Goal: Information Seeking & Learning: Learn about a topic

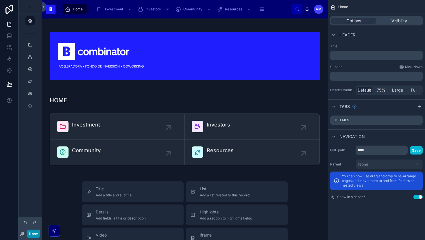
click at [35, 231] on button "Done" at bounding box center [33, 234] width 13 height 8
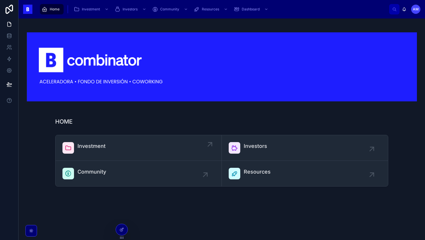
click at [92, 150] on div "Investment" at bounding box center [92, 148] width 28 height 12
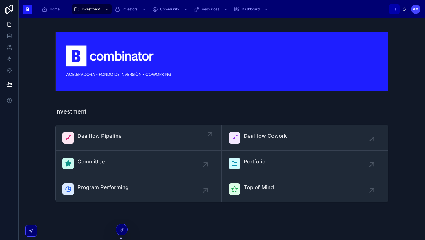
click at [92, 135] on span "Dealflow Pipeline" at bounding box center [100, 136] width 44 height 8
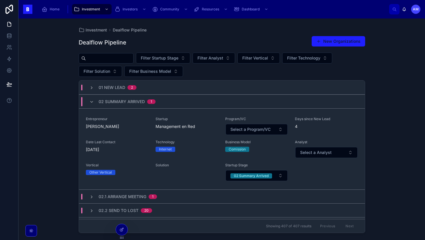
click at [111, 61] on input "text" at bounding box center [109, 58] width 47 height 8
click at [49, 113] on div "Investment Dealflow Pipeline Dealflow Pipeline New Organizations Filter Startup…" at bounding box center [222, 130] width 407 height 222
click at [142, 87] on div "01 New Lead 2" at bounding box center [112, 88] width 61 height 6
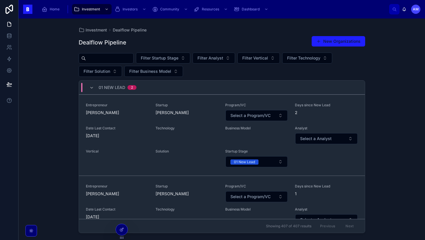
click at [142, 87] on div "01 New Lead 2" at bounding box center [112, 87] width 61 height 9
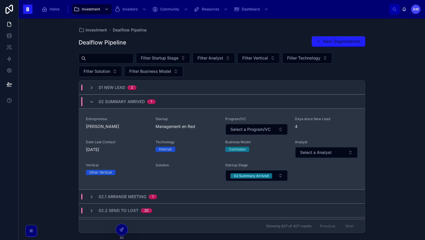
scroll to position [28, 0]
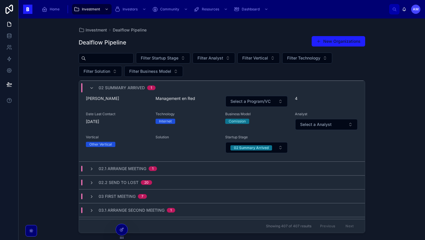
click at [135, 168] on span "02.1 Arrange Meeting" at bounding box center [123, 169] width 48 height 6
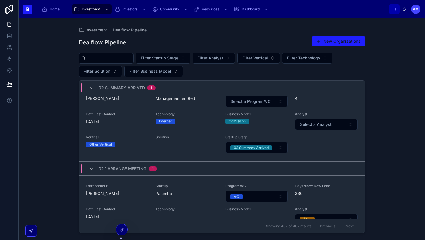
click at [135, 168] on span "02.1 Arrange Meeting" at bounding box center [123, 169] width 48 height 6
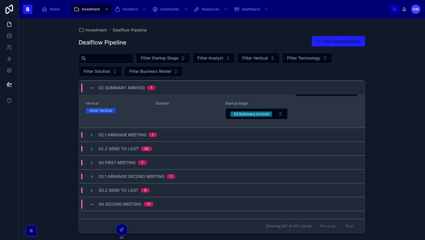
scroll to position [76, 0]
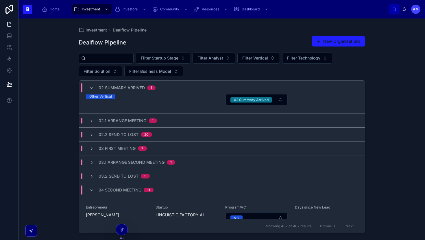
click at [148, 137] on div "20" at bounding box center [146, 135] width 4 height 5
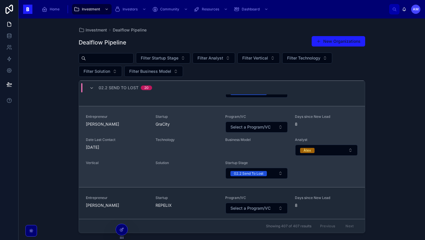
scroll to position [886, 0]
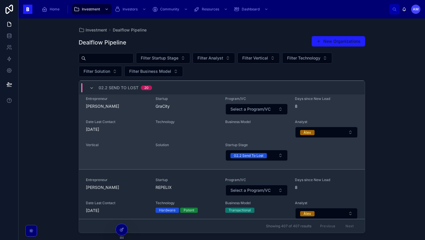
click at [171, 124] on span "Technology" at bounding box center [187, 122] width 63 height 5
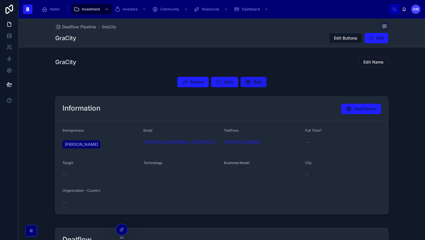
click at [251, 80] on button "Web" at bounding box center [254, 82] width 26 height 10
click at [257, 80] on span "Web" at bounding box center [257, 82] width 9 height 6
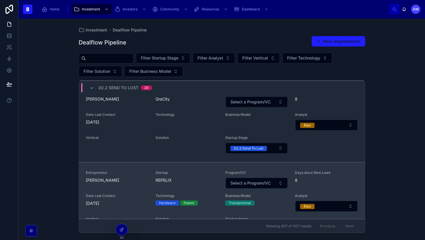
scroll to position [881, 0]
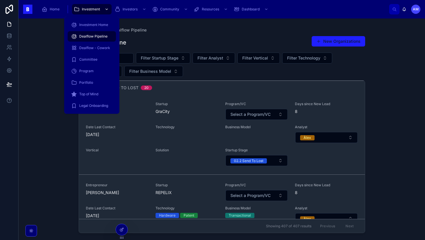
click at [94, 7] on span "Investment" at bounding box center [91, 9] width 18 height 5
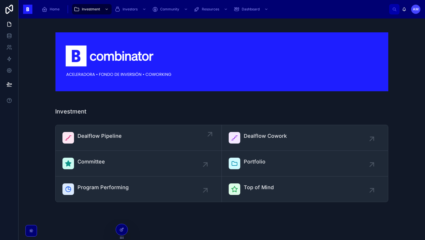
click at [137, 135] on div "Dealflow Pipeline" at bounding box center [138, 138] width 152 height 12
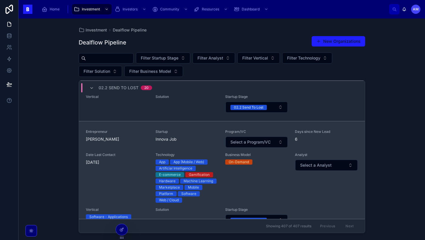
scroll to position [1447, 0]
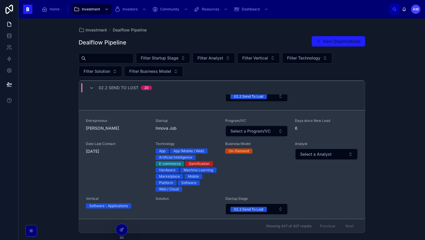
click at [165, 126] on span "Innova Job" at bounding box center [187, 129] width 63 height 6
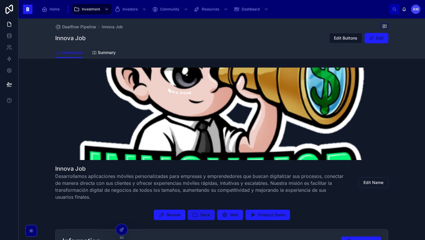
click at [214, 214] on button "Deck" at bounding box center [201, 215] width 27 height 10
click at [257, 215] on button "Product Demo" at bounding box center [268, 215] width 45 height 10
click at [230, 218] on span "Web" at bounding box center [234, 215] width 9 height 6
click at [203, 216] on span "Deck" at bounding box center [205, 215] width 10 height 6
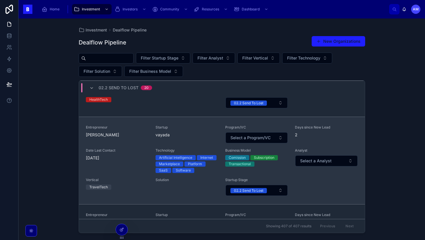
scroll to position [1658, 0]
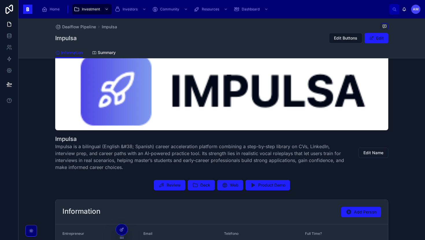
scroll to position [32, 0]
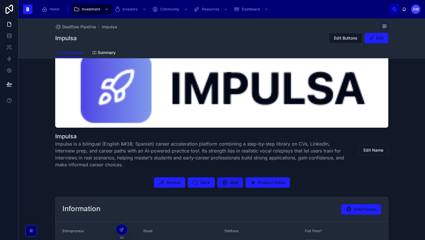
click at [239, 181] on button "Web" at bounding box center [230, 183] width 26 height 10
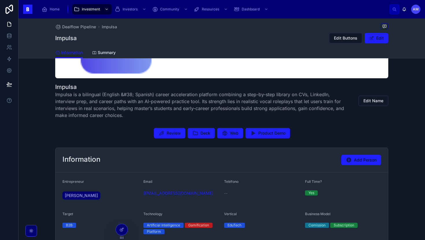
scroll to position [85, 0]
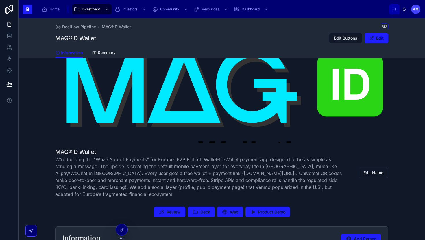
scroll to position [21, 0]
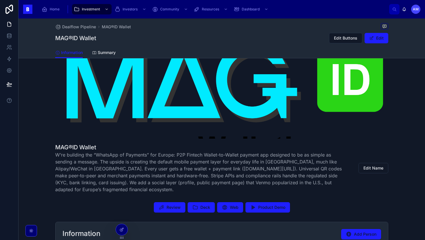
click at [233, 202] on div "Review Deck Web Product Demo" at bounding box center [222, 207] width 407 height 15
click at [232, 208] on span "Web" at bounding box center [234, 208] width 9 height 6
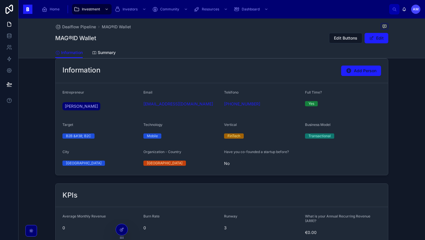
scroll to position [145, 0]
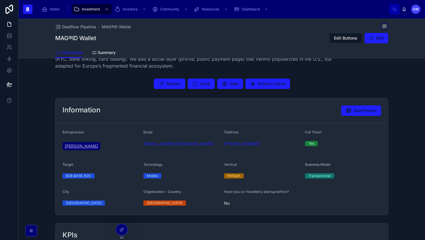
click at [92, 145] on span "Luis Javie Peralta" at bounding box center [81, 147] width 33 height 6
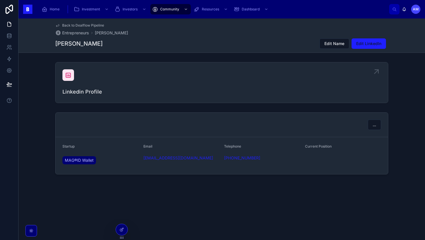
click at [70, 80] on div at bounding box center [68, 75] width 12 height 12
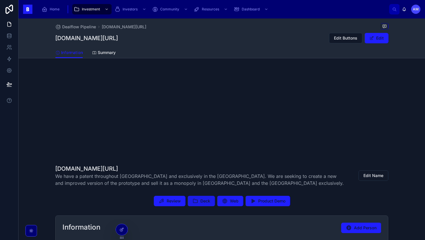
click at [195, 200] on icon at bounding box center [195, 201] width 6 height 6
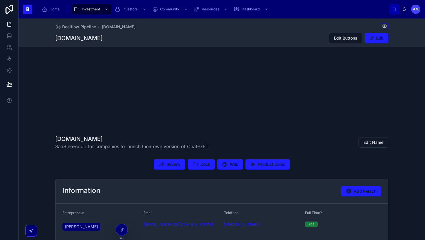
scroll to position [23, 0]
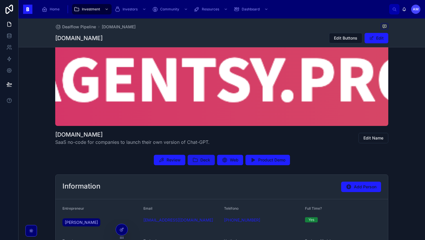
click at [194, 161] on icon at bounding box center [195, 160] width 6 height 6
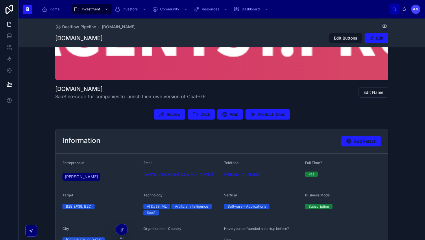
scroll to position [82, 0]
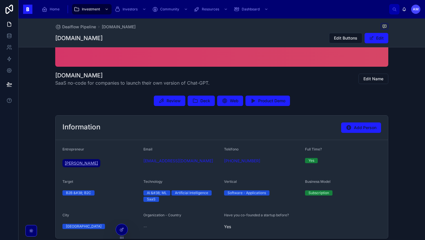
click at [93, 166] on span "[PERSON_NAME]" at bounding box center [81, 164] width 33 height 6
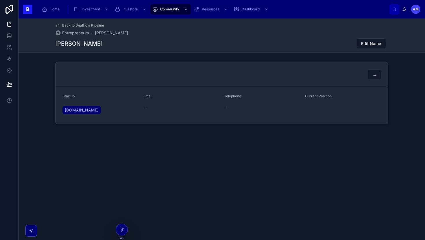
click at [79, 46] on h1 "Giovanni Juliao" at bounding box center [78, 44] width 47 height 8
copy h1 "Giovanni Juliao"
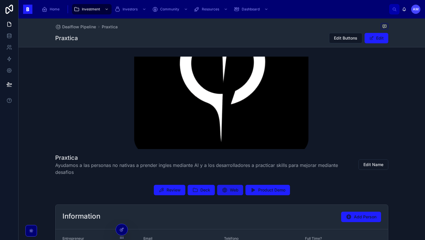
click at [225, 193] on icon at bounding box center [225, 190] width 6 height 6
click at [205, 191] on span "Deck" at bounding box center [205, 190] width 10 height 6
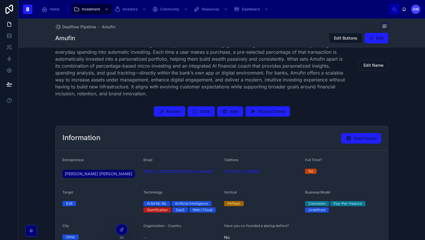
scroll to position [132, 0]
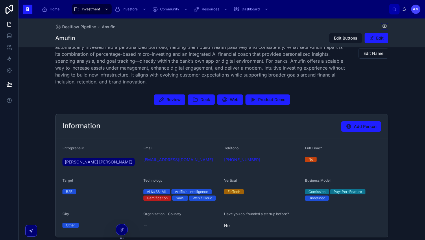
click at [79, 165] on span "Andres Garcia Sevilla" at bounding box center [99, 162] width 68 height 6
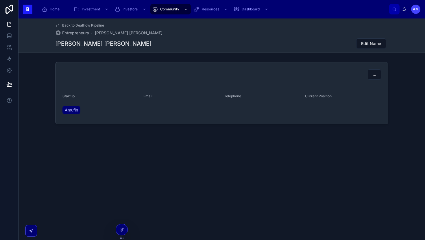
click at [75, 43] on h1 "Andres Garcia Sevilla" at bounding box center [103, 44] width 96 height 8
copy h1 "Andres Garcia Sevilla"
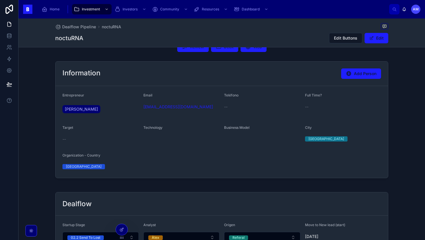
click at [219, 113] on div "Email mcorredor@nocturnatx.com" at bounding box center [182, 104] width 76 height 23
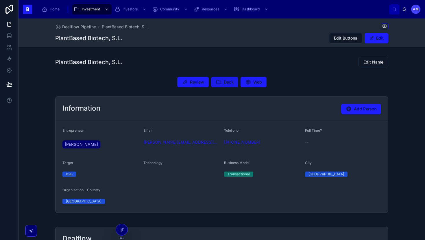
click at [220, 87] on button "Deck" at bounding box center [224, 82] width 27 height 10
click at [82, 143] on span "[PERSON_NAME]" at bounding box center [81, 145] width 33 height 6
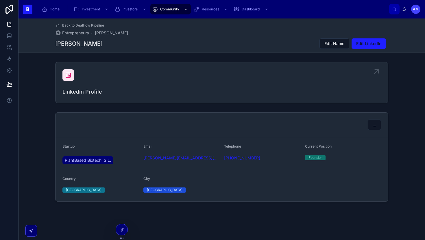
click at [71, 75] on icon at bounding box center [68, 75] width 7 height 7
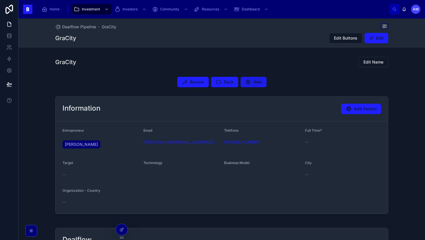
click at [246, 83] on icon at bounding box center [248, 82] width 6 height 6
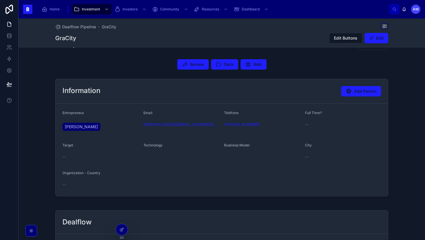
scroll to position [23, 0]
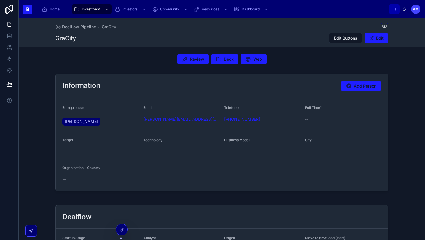
click at [200, 164] on form "Entrepreneur Yajaira Thibisay Email yajaira.thibisay@gmail.com Teléfono +34 616…" at bounding box center [222, 145] width 333 height 93
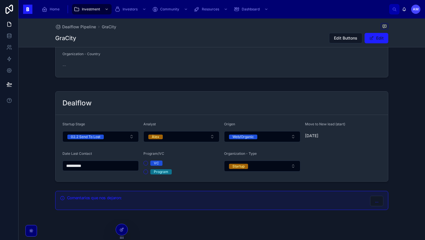
scroll to position [137, 0]
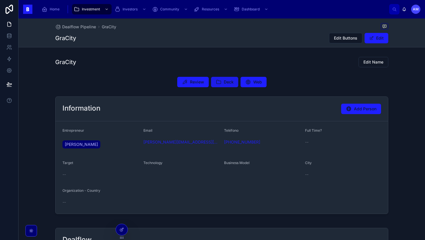
click at [226, 82] on span "Deck" at bounding box center [229, 82] width 10 height 6
click at [245, 81] on icon at bounding box center [248, 82] width 6 height 6
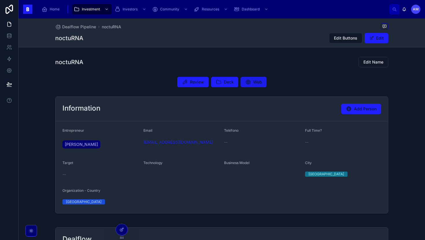
click at [246, 79] on button "Web" at bounding box center [254, 82] width 26 height 10
click at [221, 85] on button "Deck" at bounding box center [224, 82] width 27 height 10
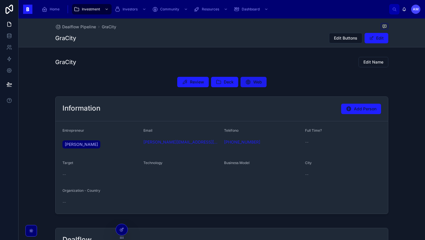
click at [258, 85] on span "Web" at bounding box center [257, 82] width 9 height 6
click at [218, 81] on icon at bounding box center [219, 82] width 6 height 6
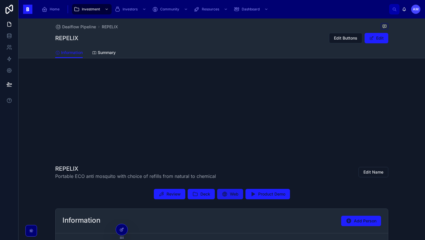
click at [231, 195] on span "Web" at bounding box center [234, 195] width 9 height 6
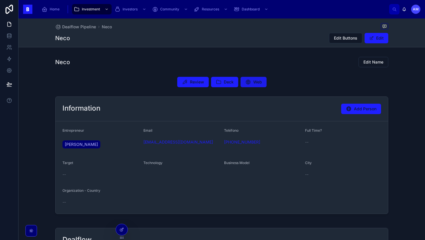
click at [259, 86] on button "Web" at bounding box center [254, 82] width 26 height 10
click at [225, 78] on button "Deck" at bounding box center [224, 82] width 27 height 10
click at [219, 83] on icon at bounding box center [219, 82] width 6 height 6
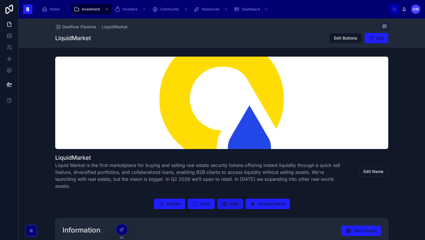
click at [223, 201] on icon at bounding box center [225, 204] width 6 height 6
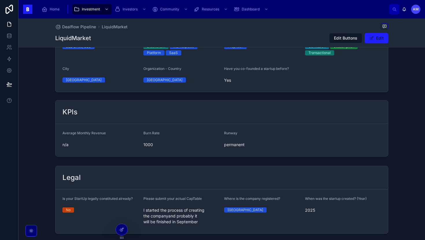
scroll to position [250, 0]
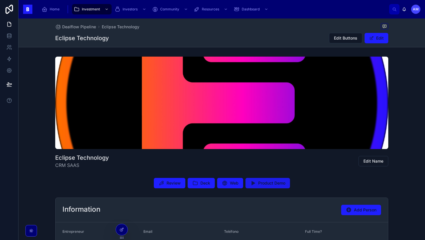
click at [257, 178] on button "Product Demo" at bounding box center [268, 183] width 45 height 10
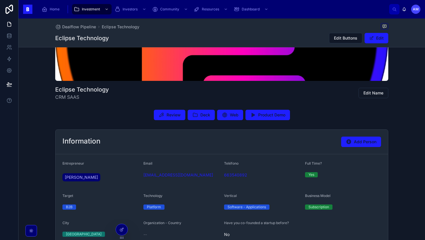
click at [88, 182] on div "Andreea Stamate" at bounding box center [82, 177] width 40 height 10
click at [88, 179] on span "Andreea Stamate" at bounding box center [81, 178] width 33 height 6
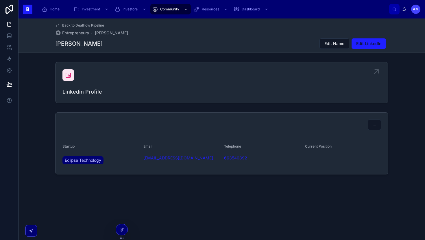
click at [66, 72] on icon at bounding box center [68, 75] width 7 height 7
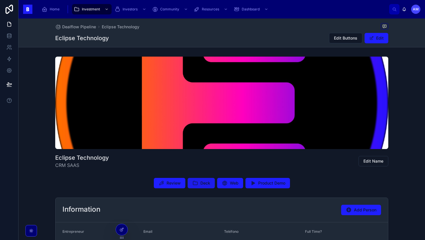
click at [204, 183] on span "Deck" at bounding box center [205, 184] width 10 height 6
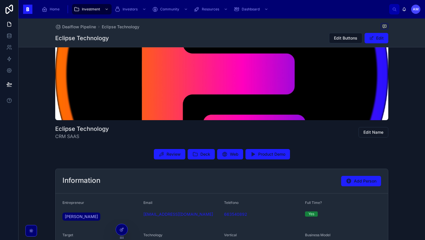
scroll to position [34, 0]
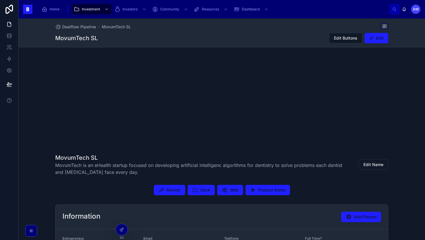
scroll to position [58, 0]
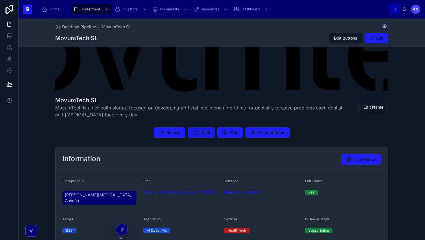
click at [204, 129] on button "Deck" at bounding box center [201, 133] width 27 height 10
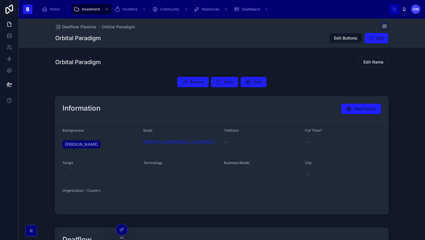
click at [216, 51] on div "**********" at bounding box center [222, 203] width 407 height 368
click at [228, 78] on button "Deck" at bounding box center [224, 82] width 27 height 10
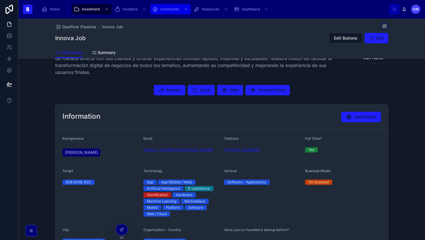
scroll to position [156, 0]
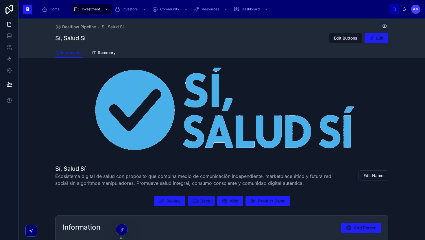
click at [201, 203] on span "Deck" at bounding box center [205, 201] width 10 height 6
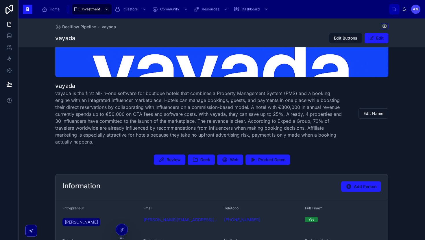
scroll to position [102, 0]
